Goal: Navigation & Orientation: Find specific page/section

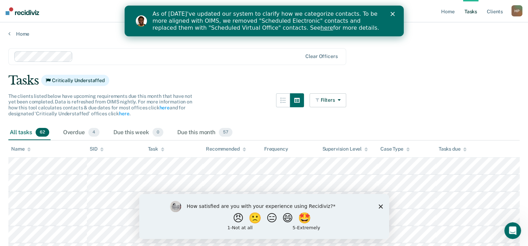
click at [378, 206] on div "How satisfied are you with your experience using Recidiviz? 😠 🙁 😑 😄 🤩 1 - Not a…" at bounding box center [264, 215] width 250 height 45
click at [381, 206] on polygon "Close survey" at bounding box center [381, 206] width 4 height 4
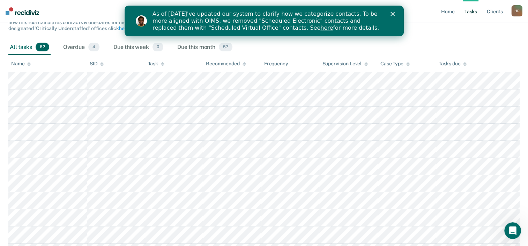
scroll to position [104, 0]
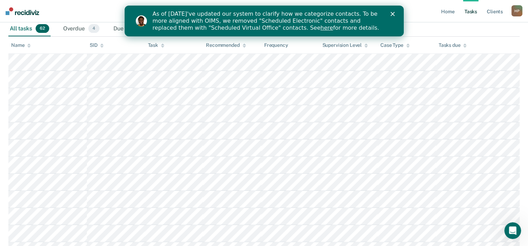
click at [392, 13] on polygon "Close" at bounding box center [392, 14] width 4 height 4
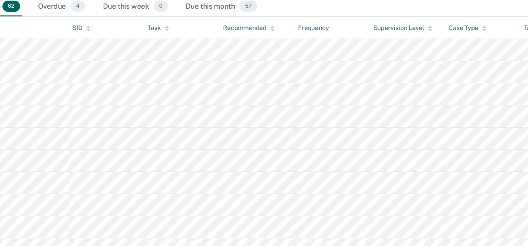
scroll to position [103, 0]
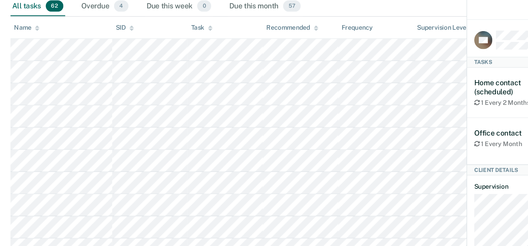
click at [320, 31] on div "All tasks 62 Overdue 4 Due this week 0 Due this month 57" at bounding box center [264, 29] width 512 height 15
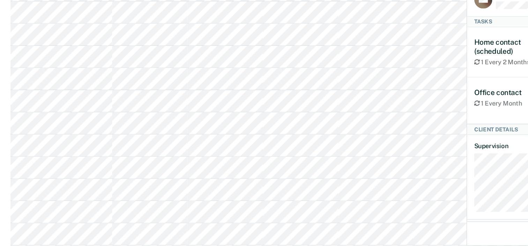
scroll to position [169, 0]
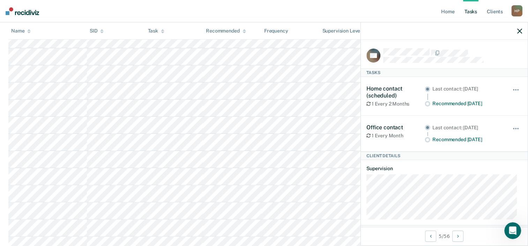
scroll to position [156, 0]
click at [521, 30] on icon "button" at bounding box center [520, 31] width 5 height 5
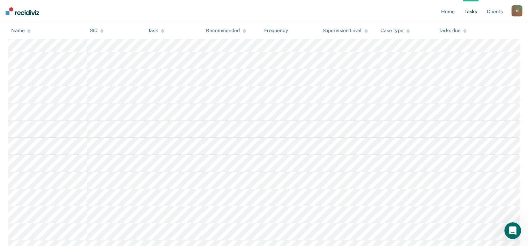
scroll to position [445, 0]
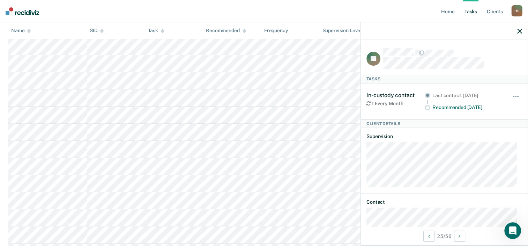
click at [520, 29] on icon "button" at bounding box center [520, 31] width 5 height 5
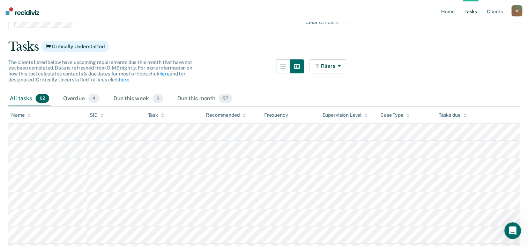
scroll to position [0, 0]
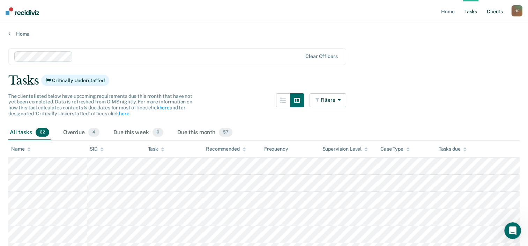
click at [493, 13] on link "Client s" at bounding box center [495, 11] width 19 height 22
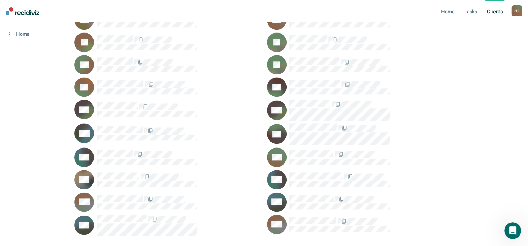
scroll to position [142, 0]
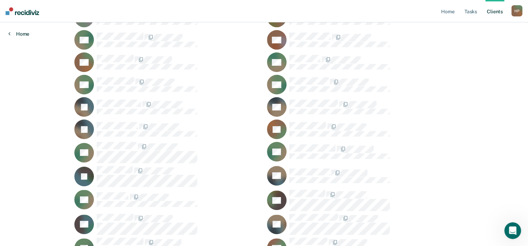
click at [18, 31] on link "Home" at bounding box center [18, 34] width 21 height 6
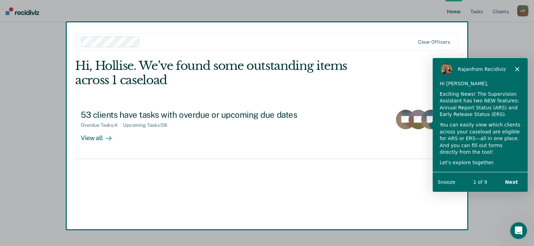
click at [450, 183] on button "Snooze" at bounding box center [446, 181] width 18 height 7
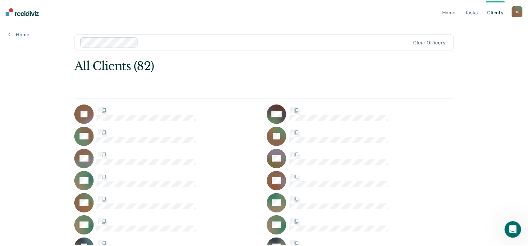
scroll to position [142, 0]
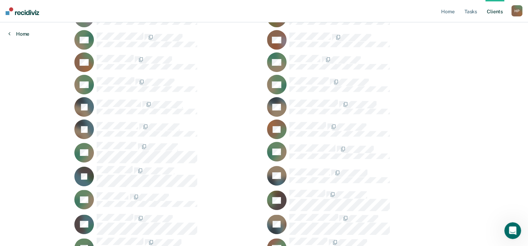
click at [20, 31] on link "Home" at bounding box center [18, 34] width 21 height 6
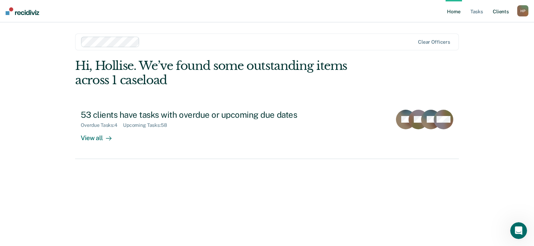
click at [501, 12] on link "Client s" at bounding box center [500, 11] width 19 height 22
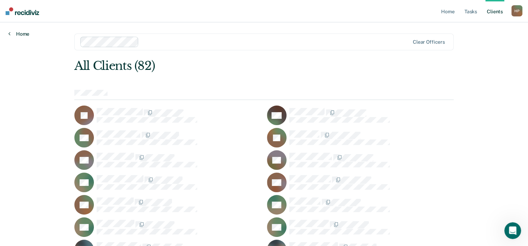
click at [15, 33] on link "Home" at bounding box center [18, 34] width 21 height 6
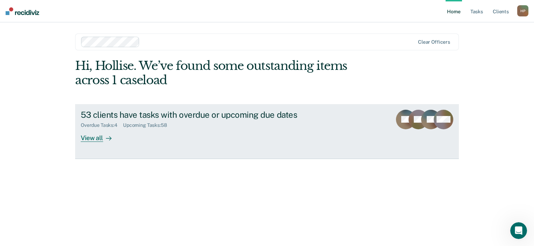
click at [81, 141] on div "View all" at bounding box center [100, 135] width 39 height 14
